Goal: Navigation & Orientation: Find specific page/section

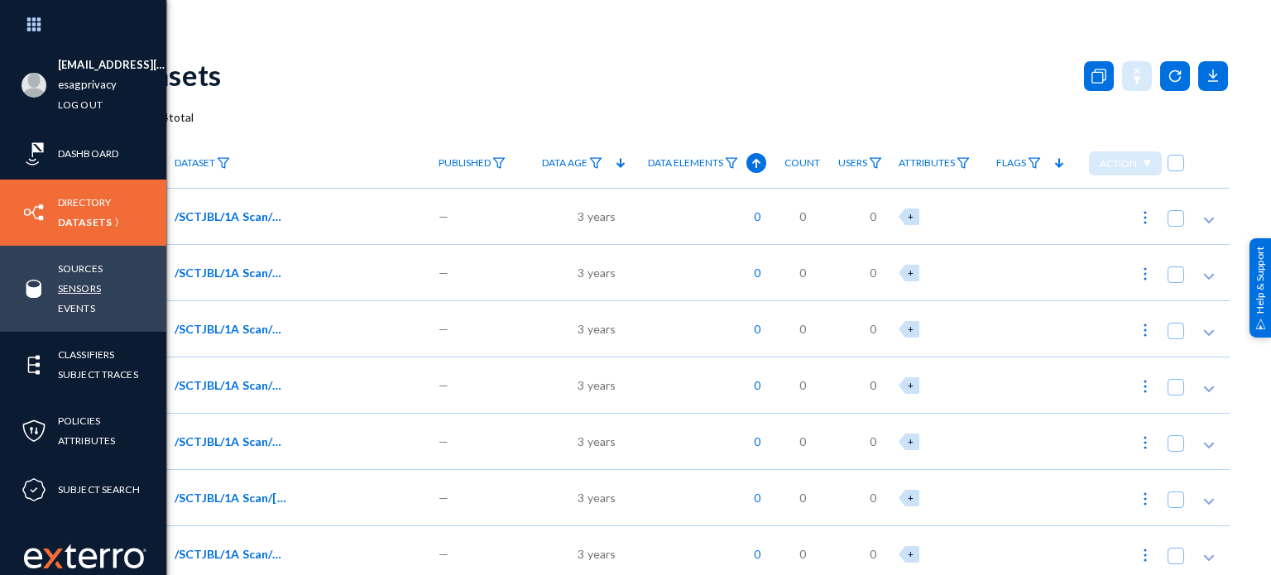
click at [74, 285] on link "Sensors" at bounding box center [79, 288] width 43 height 19
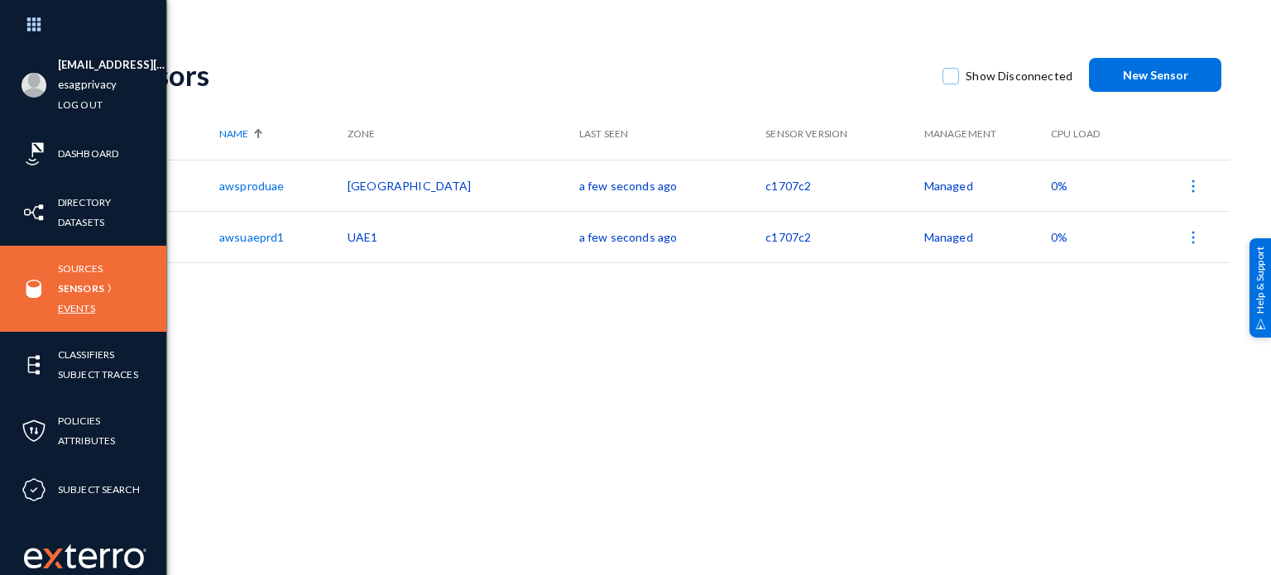
click at [66, 315] on link "Events" at bounding box center [76, 308] width 37 height 19
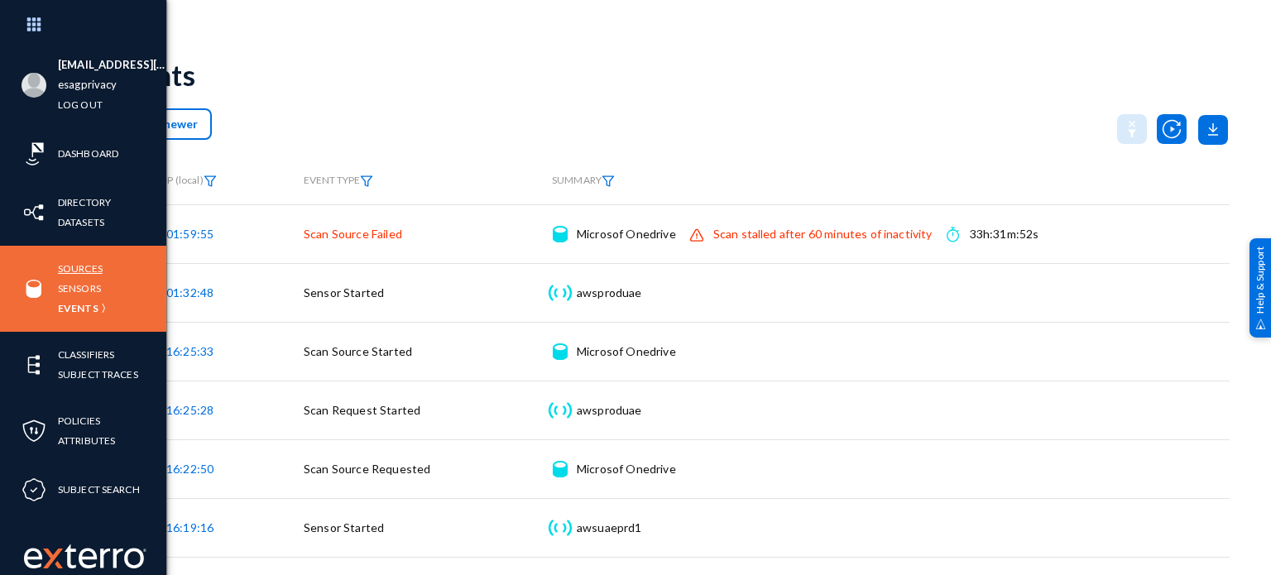
click at [88, 272] on link "Sources" at bounding box center [80, 268] width 45 height 19
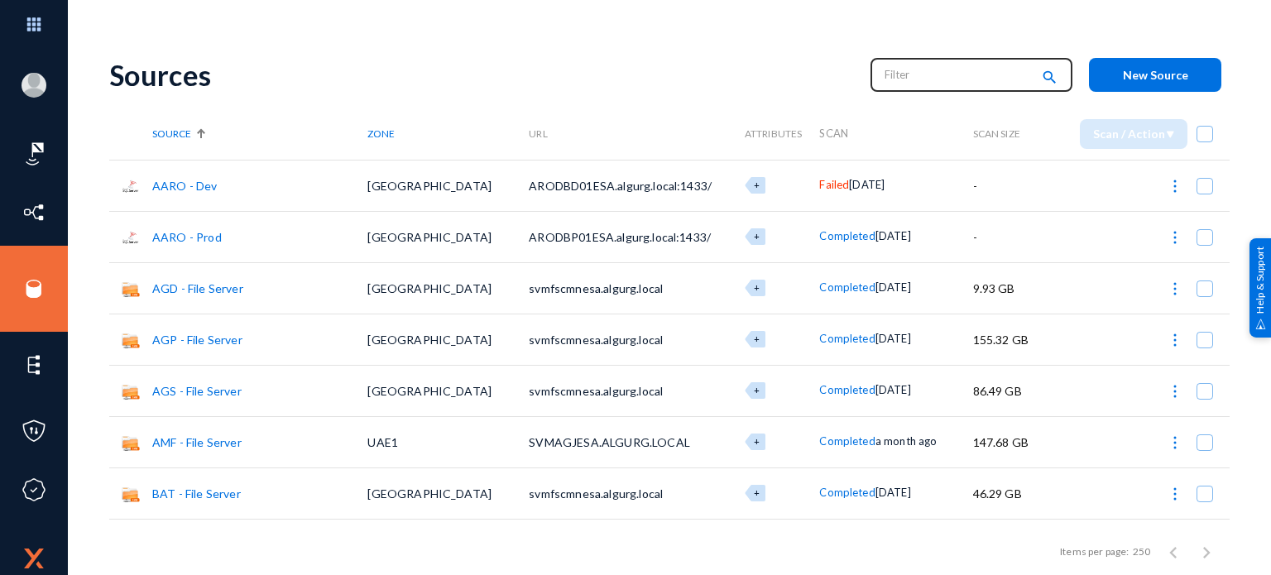
click at [885, 73] on input "text" at bounding box center [958, 74] width 146 height 25
type input "Microsoft"
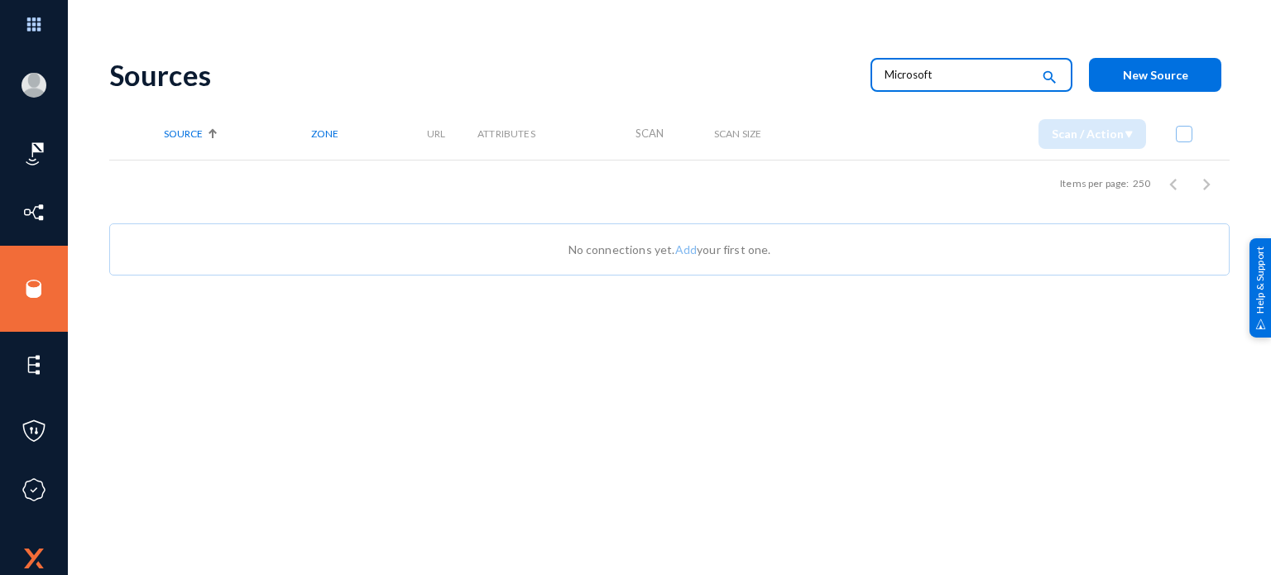
click at [885, 73] on input "Microsoft" at bounding box center [958, 74] width 146 height 25
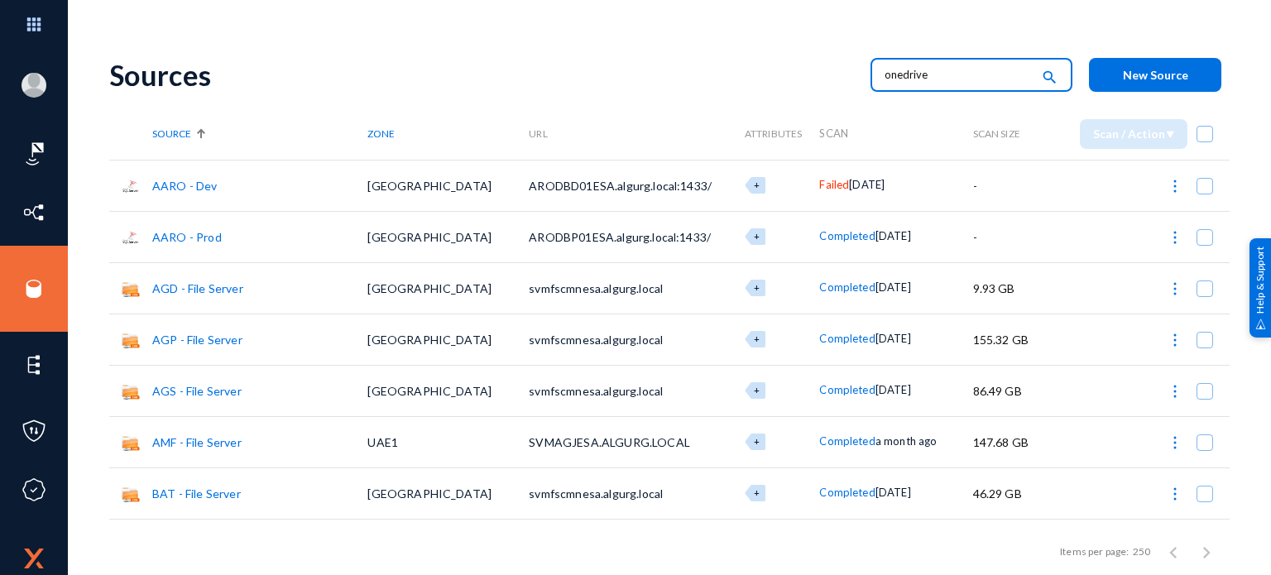
type input "onedrive"
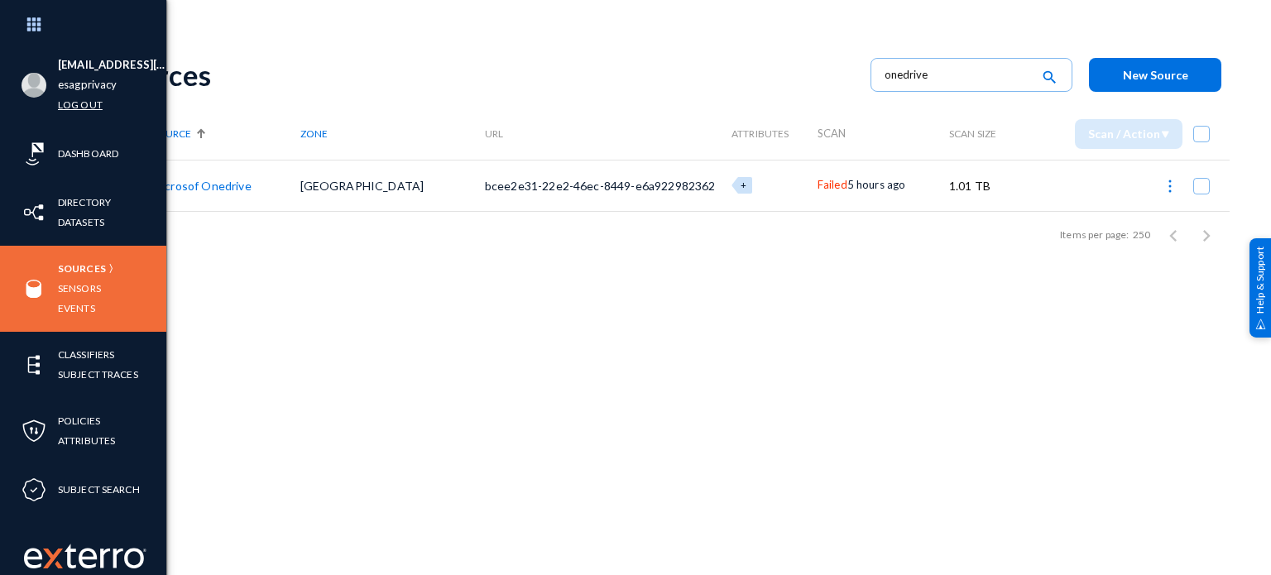
click at [84, 99] on link "Log out" at bounding box center [80, 104] width 45 height 19
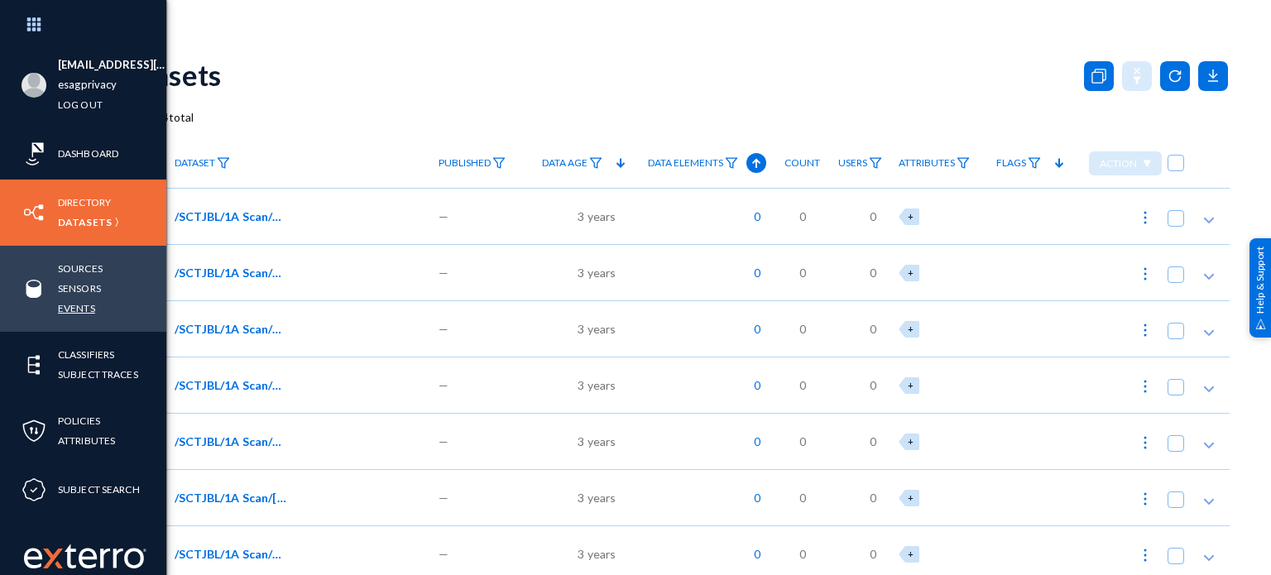
click at [84, 313] on link "Events" at bounding box center [76, 308] width 37 height 19
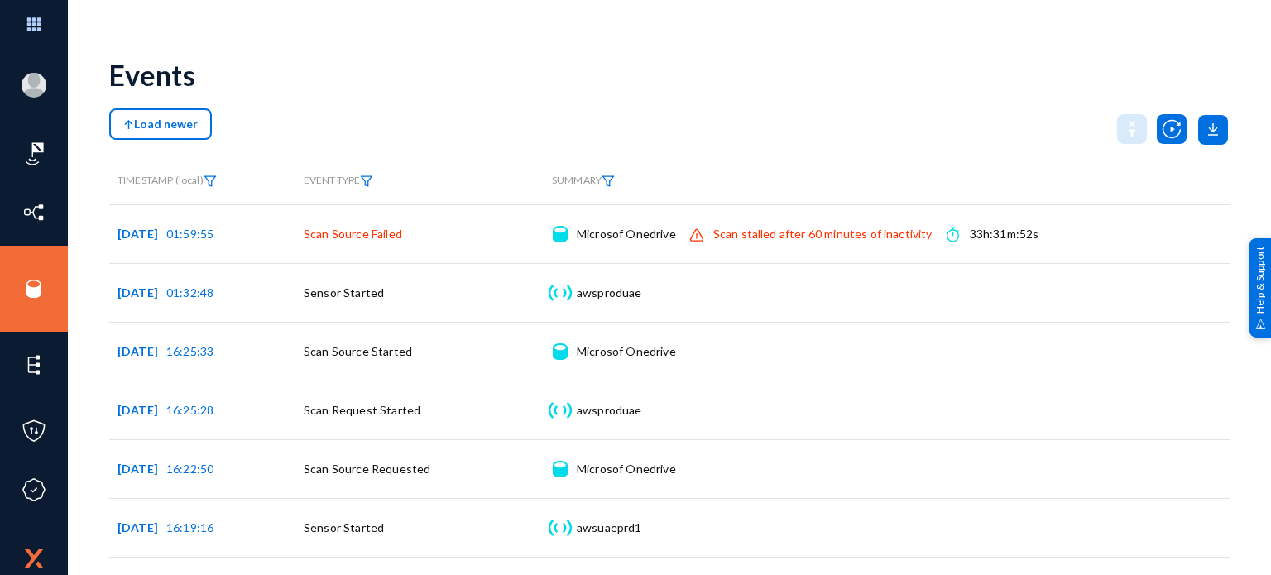
click at [741, 148] on div "Load newer" at bounding box center [669, 128] width 1120 height 41
click at [712, 141] on div "Load newer" at bounding box center [669, 128] width 1120 height 41
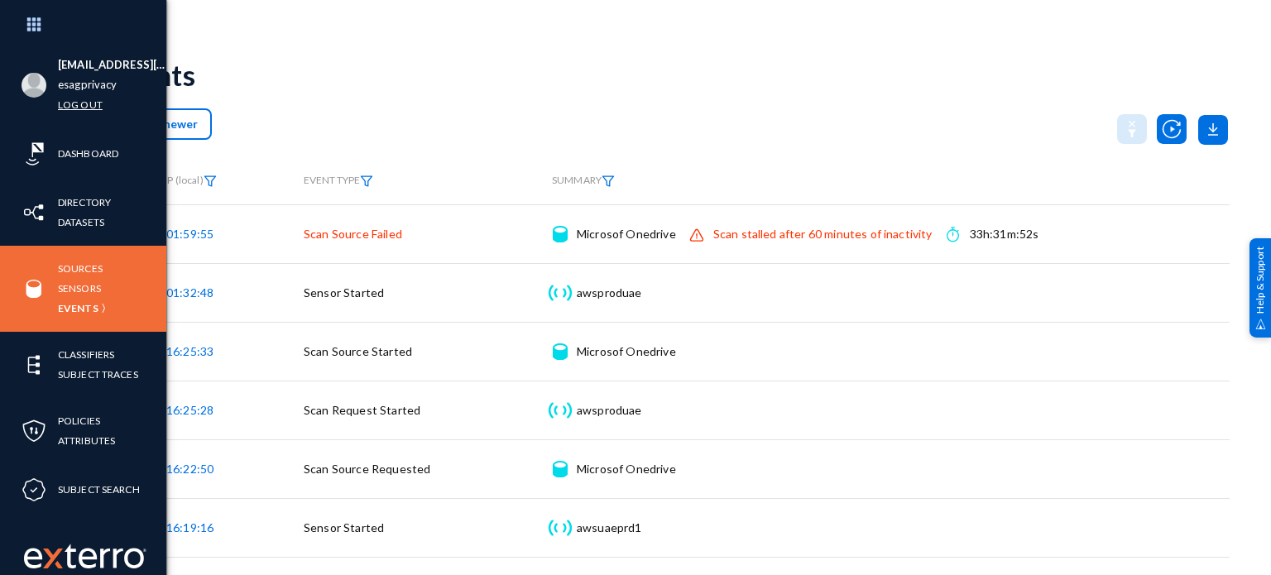
click at [63, 99] on link "Log out" at bounding box center [80, 104] width 45 height 19
